Goal: Transaction & Acquisition: Book appointment/travel/reservation

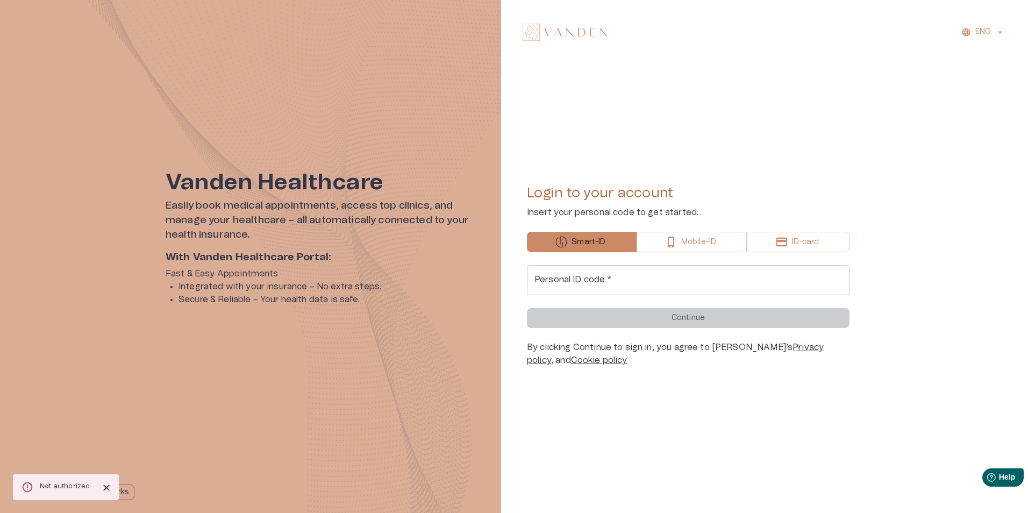
click at [712, 278] on input "Personal ID code   *" at bounding box center [688, 280] width 322 height 30
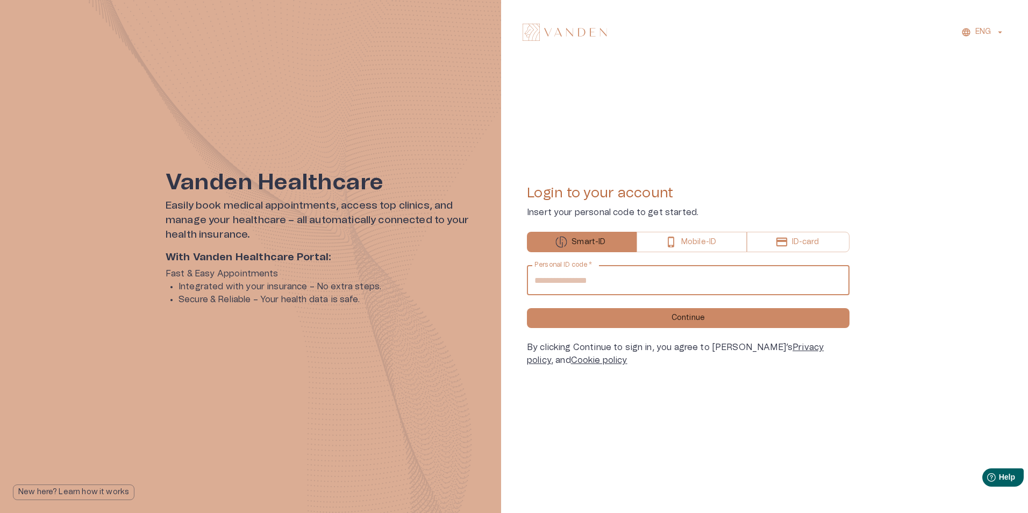
type input "**********"
click at [527, 308] on button "Continue" at bounding box center [688, 318] width 322 height 20
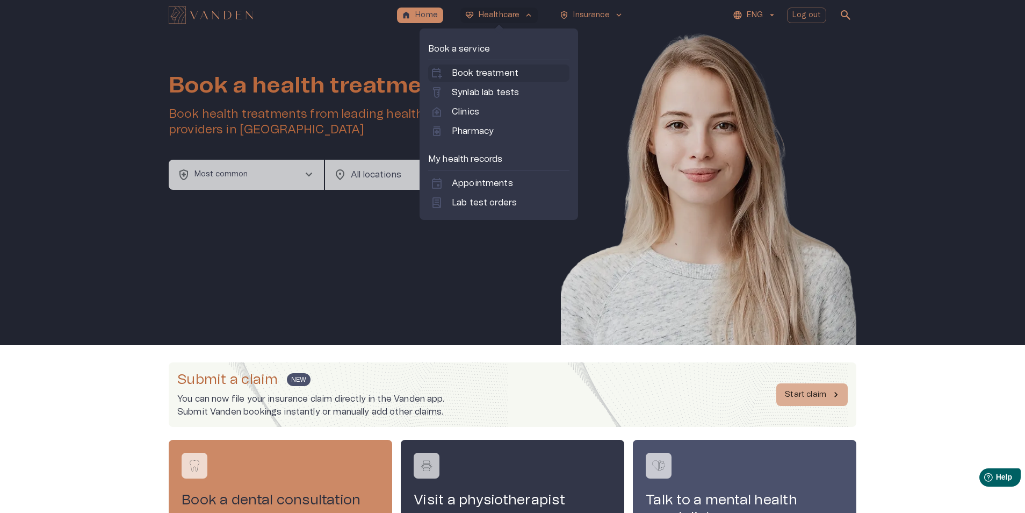
click at [507, 74] on p "Book treatment" at bounding box center [485, 73] width 67 height 13
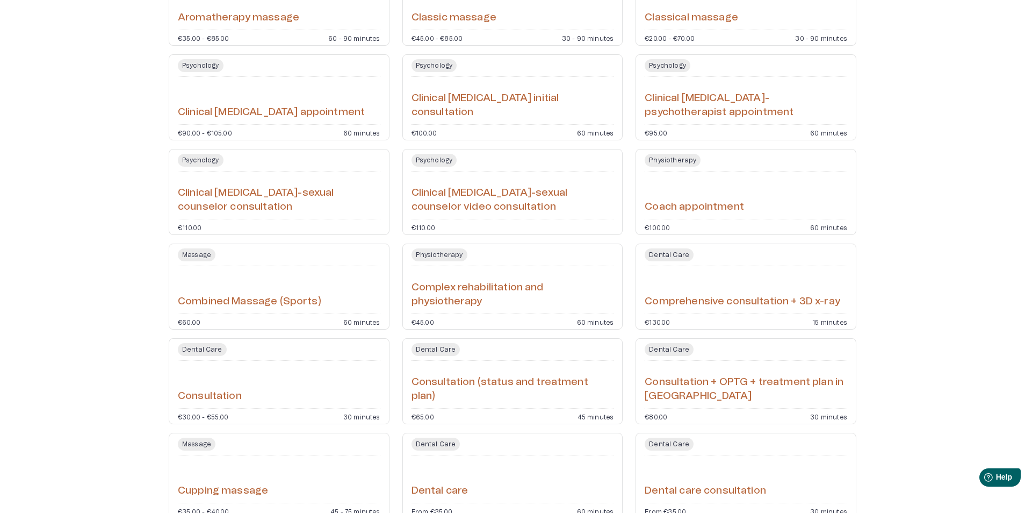
scroll to position [215, 0]
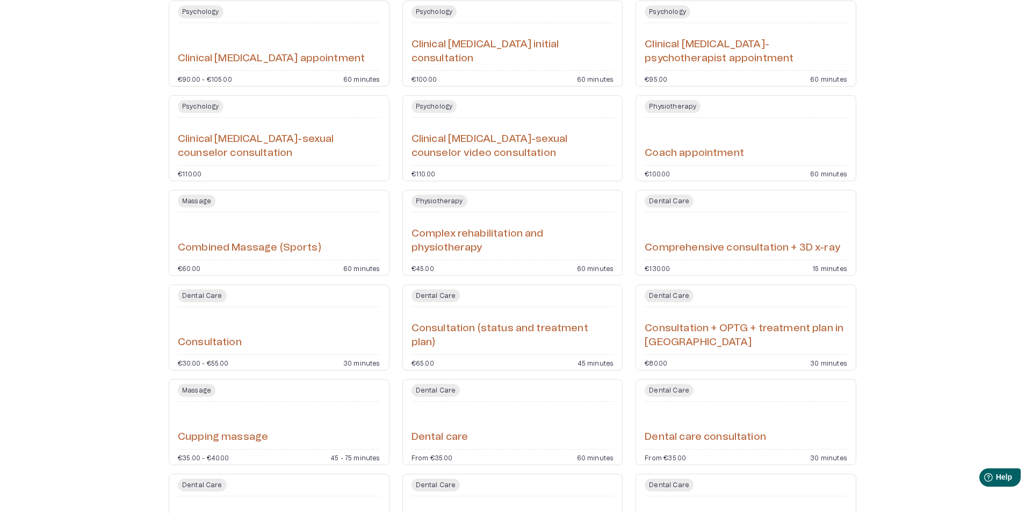
click at [332, 404] on div "Massage Cupping massage €35.00 - €40.00 45 - 75 minutes" at bounding box center [279, 422] width 221 height 86
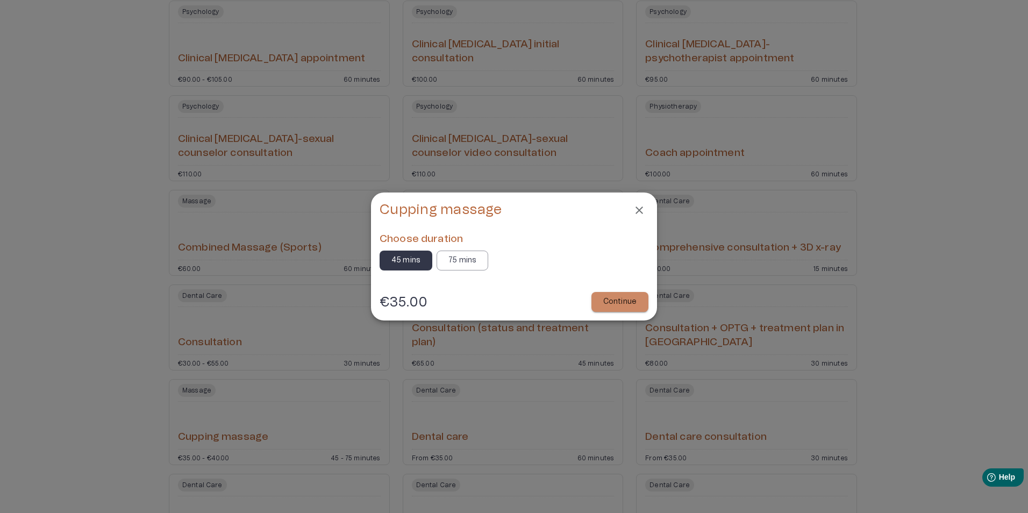
click at [639, 204] on icon "Close" at bounding box center [639, 210] width 13 height 13
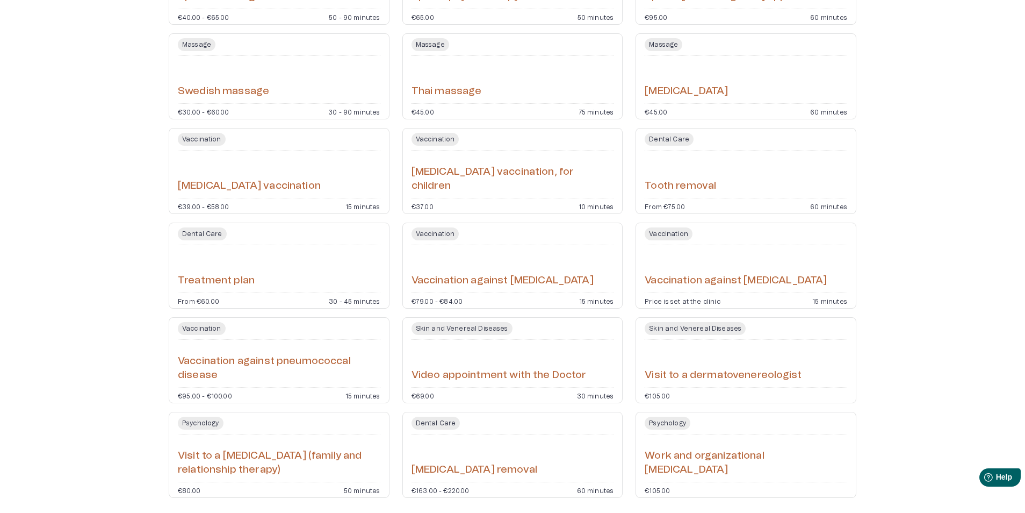
scroll to position [3259, 0]
